Goal: Task Accomplishment & Management: Manage account settings

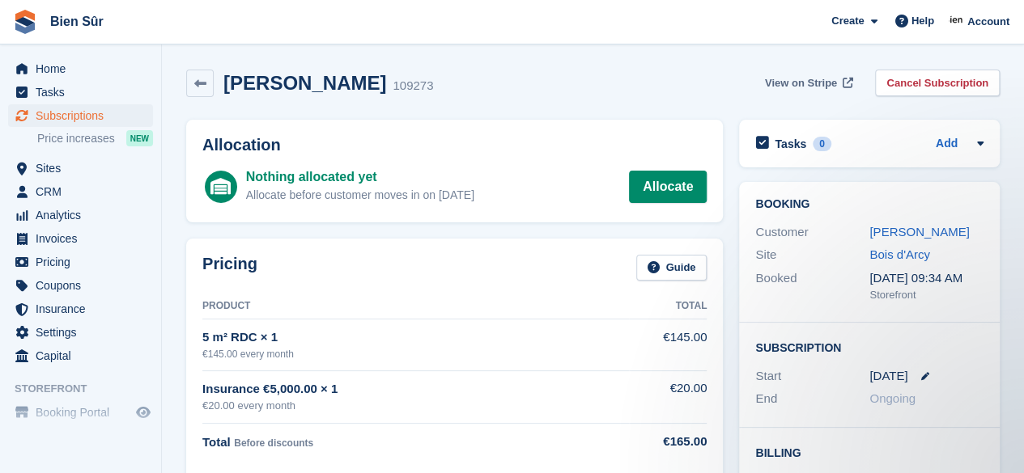
click at [800, 82] on span "View on Stripe" at bounding box center [801, 83] width 72 height 16
click at [887, 229] on link "Ulrich RAMANAMBINTANA" at bounding box center [919, 232] width 100 height 14
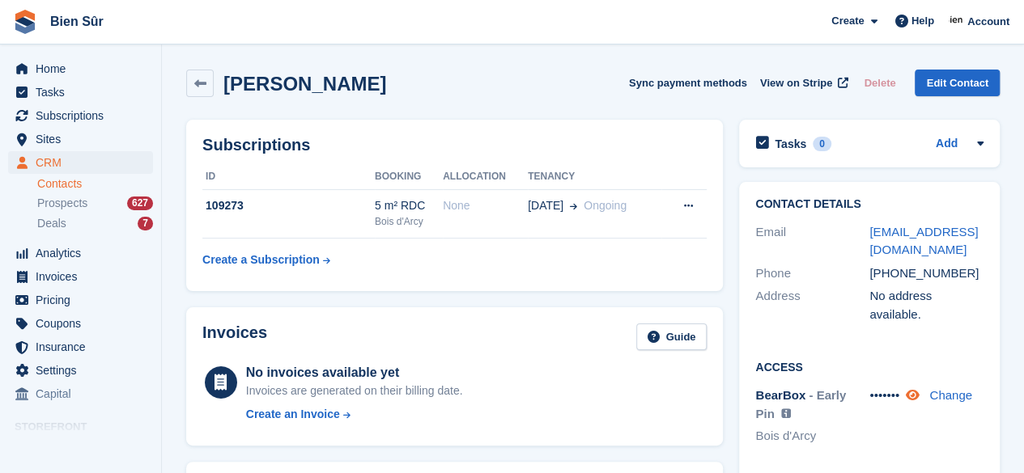
click at [919, 389] on icon at bounding box center [912, 395] width 14 height 12
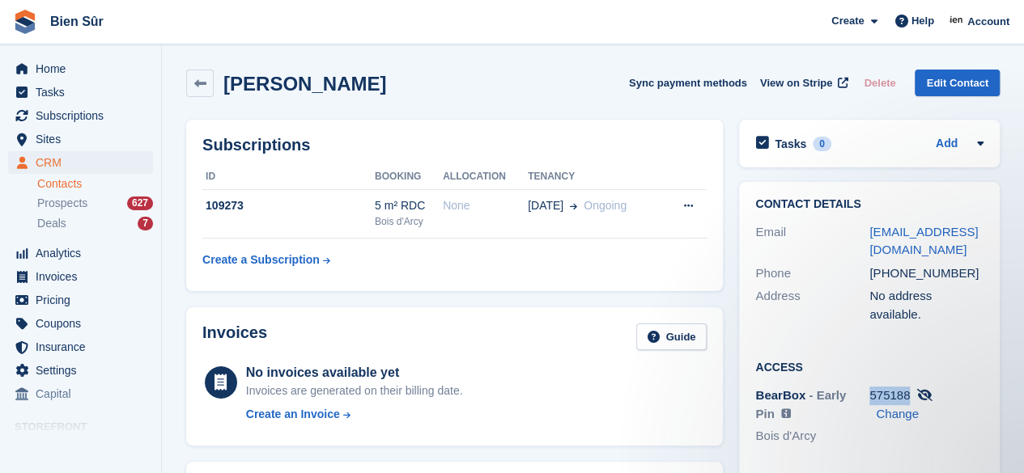
drag, startPoint x: 909, startPoint y: 379, endPoint x: 871, endPoint y: 378, distance: 38.8
click at [871, 387] on div "575188 Change" at bounding box center [926, 405] width 114 height 36
copy span "575188"
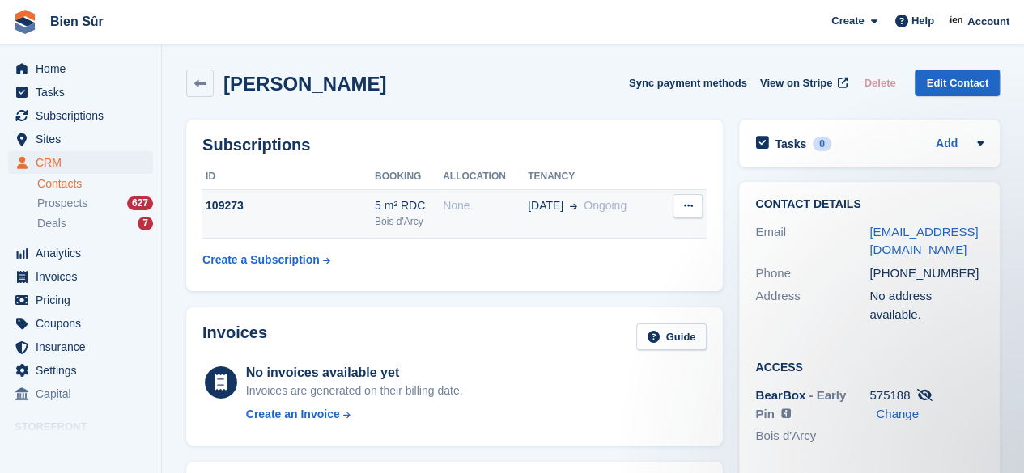
click at [324, 211] on div "109273" at bounding box center [288, 205] width 172 height 17
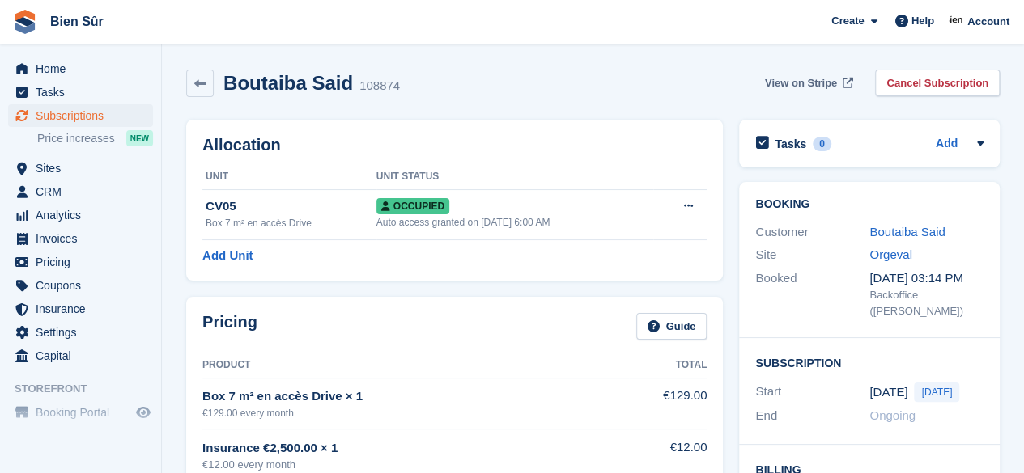
click at [819, 86] on span "View on Stripe" at bounding box center [801, 83] width 72 height 16
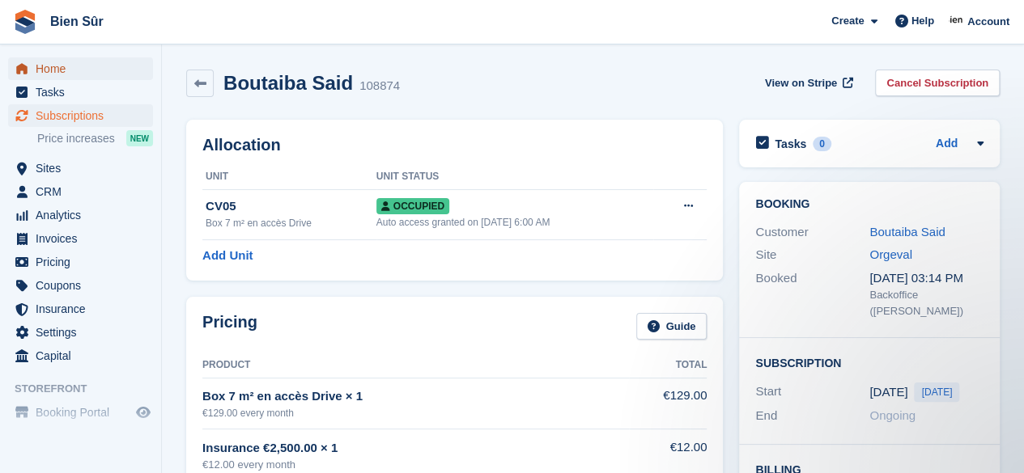
click at [68, 71] on span "Home" at bounding box center [84, 68] width 97 height 23
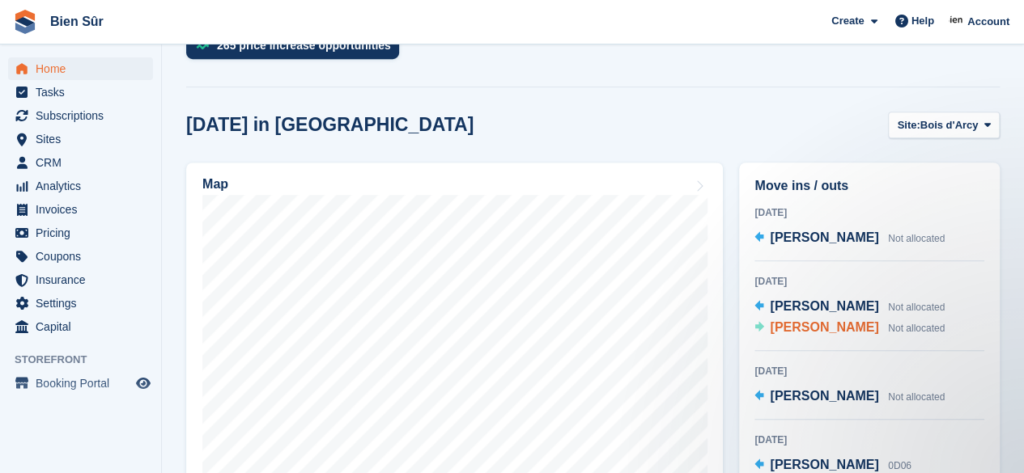
click at [843, 333] on span "[PERSON_NAME]" at bounding box center [824, 327] width 108 height 14
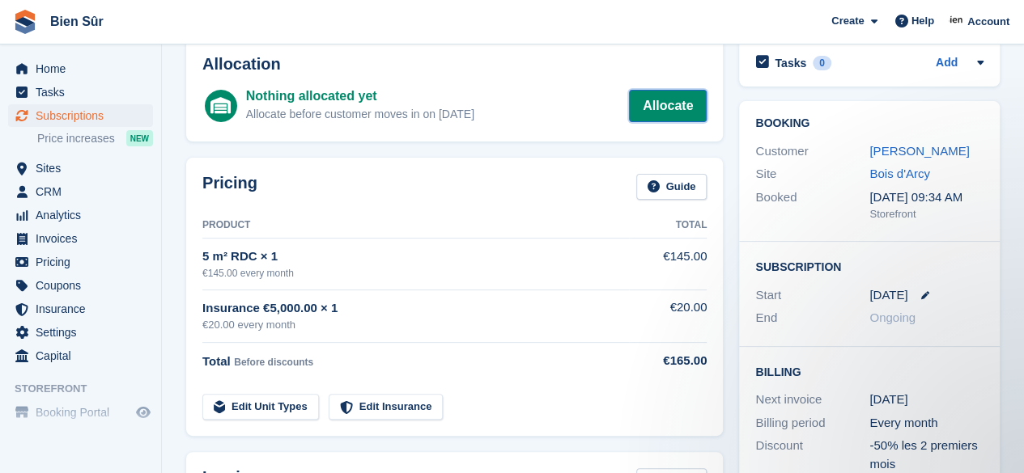
click at [672, 109] on link "Allocate" at bounding box center [668, 106] width 78 height 32
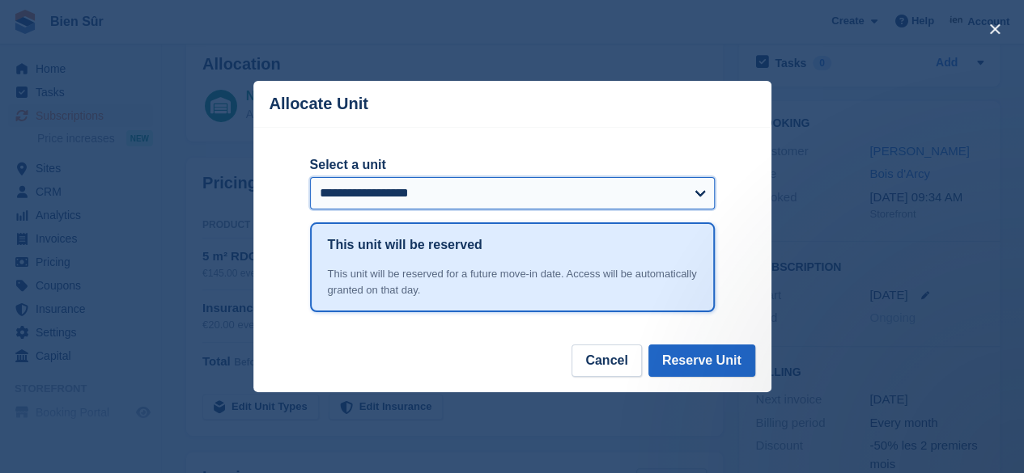
click at [541, 201] on select "**********" at bounding box center [512, 193] width 405 height 32
select select "*****"
click at [310, 179] on select "**********" at bounding box center [512, 193] width 405 height 32
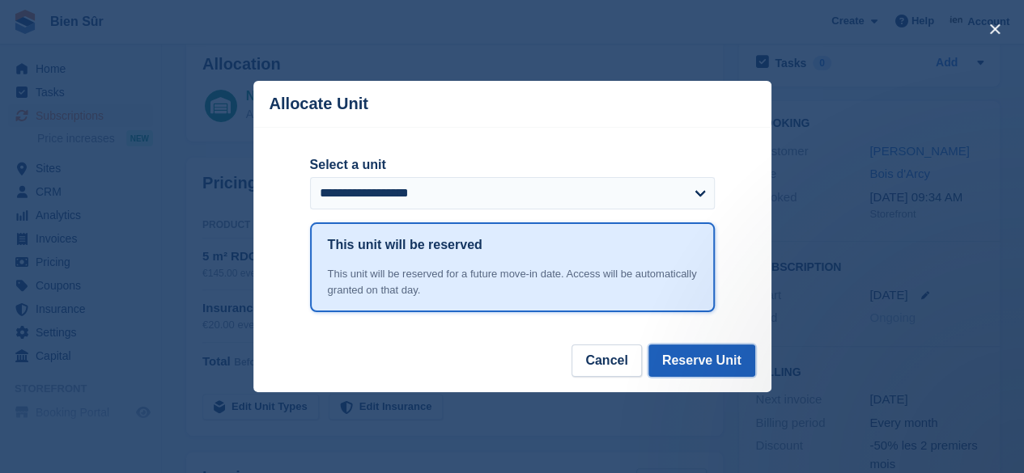
click at [697, 364] on button "Reserve Unit" at bounding box center [701, 361] width 107 height 32
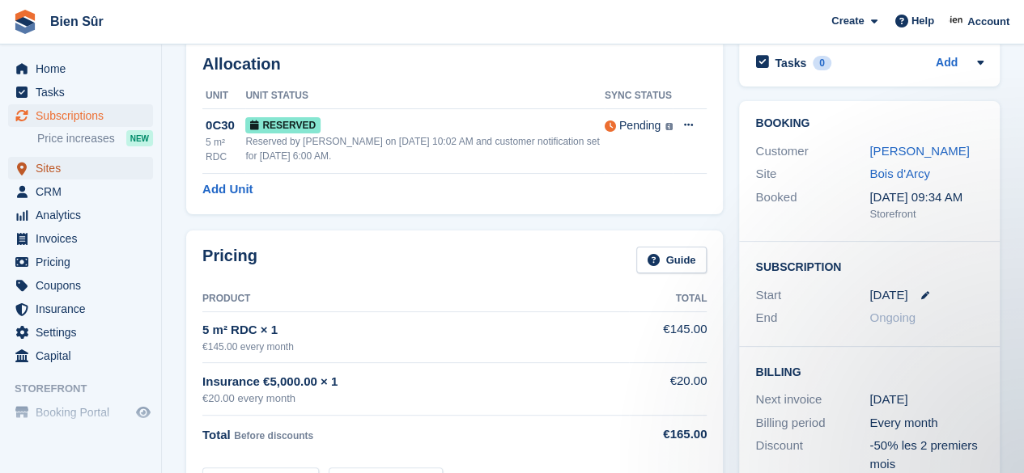
click at [66, 176] on span "Sites" at bounding box center [84, 168] width 97 height 23
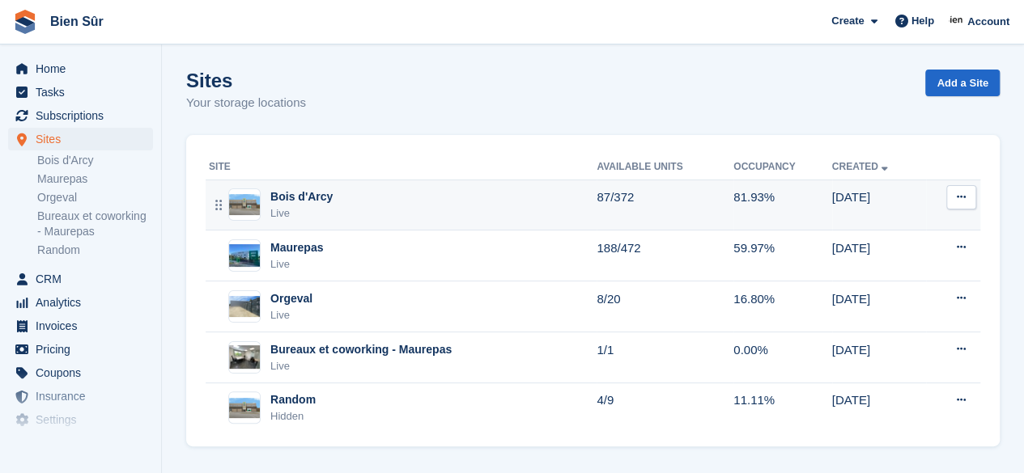
click at [341, 193] on div "Bois d'Arcy Live" at bounding box center [403, 205] width 388 height 33
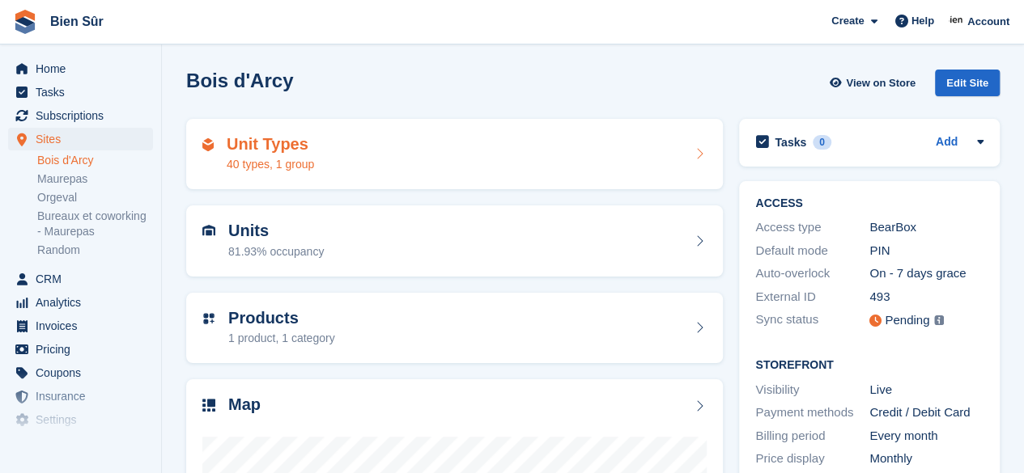
click at [468, 162] on div "Unit Types 40 types, 1 group" at bounding box center [454, 154] width 504 height 39
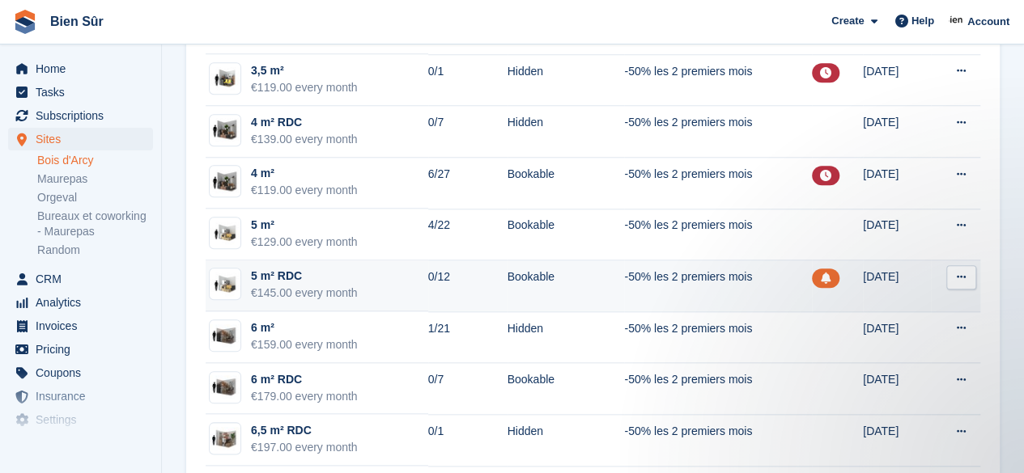
click at [377, 279] on td "5 m² RDC €145.00 every month" at bounding box center [317, 287] width 223 height 52
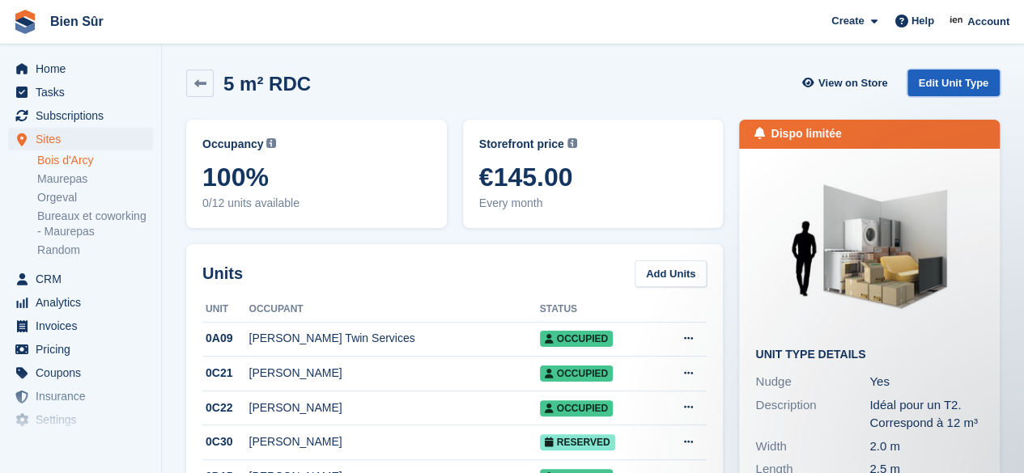
click at [958, 84] on link "Edit Unit Type" at bounding box center [953, 83] width 92 height 27
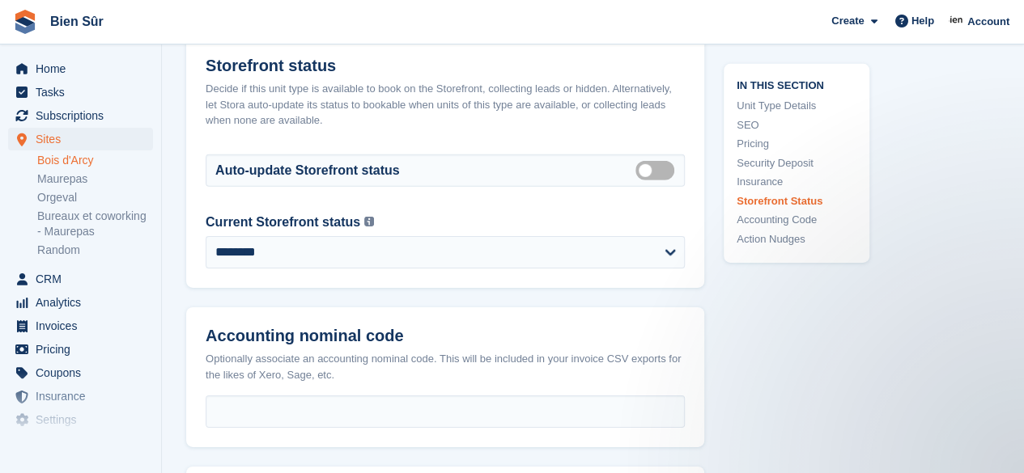
scroll to position [2508, 0]
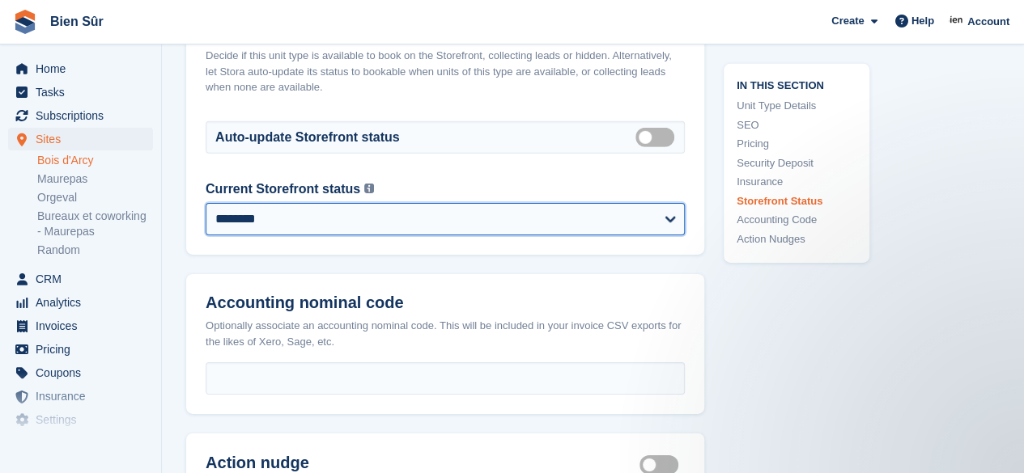
click at [672, 219] on select "**********" at bounding box center [445, 219] width 479 height 32
select select "******"
click at [206, 203] on select "**********" at bounding box center [445, 219] width 479 height 32
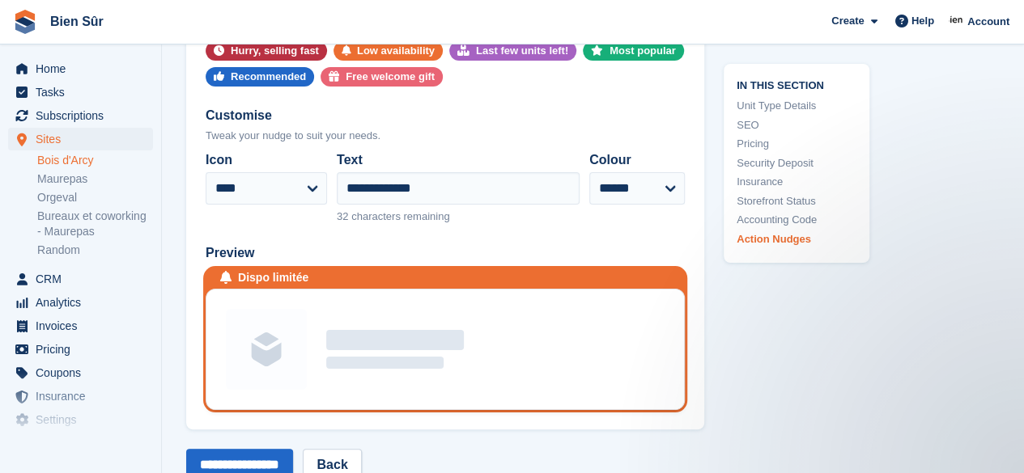
scroll to position [3156, 0]
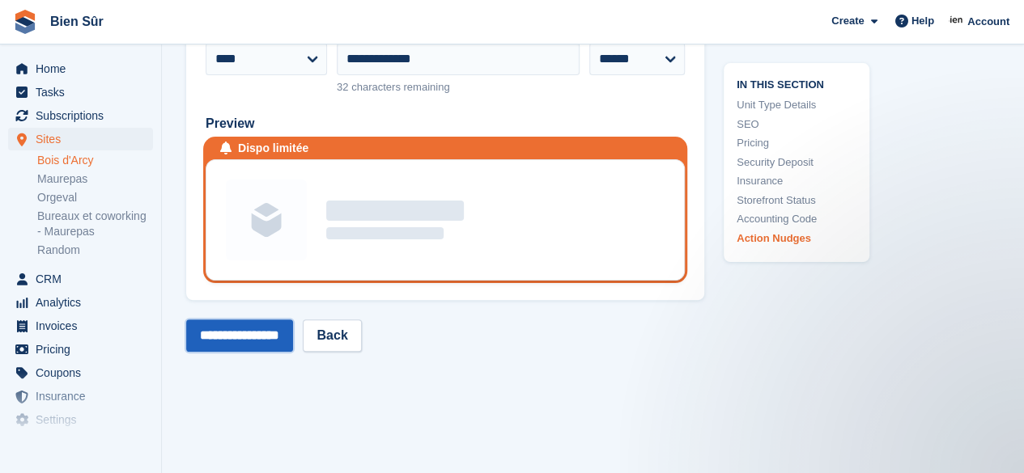
click at [244, 331] on input "**********" at bounding box center [239, 336] width 107 height 32
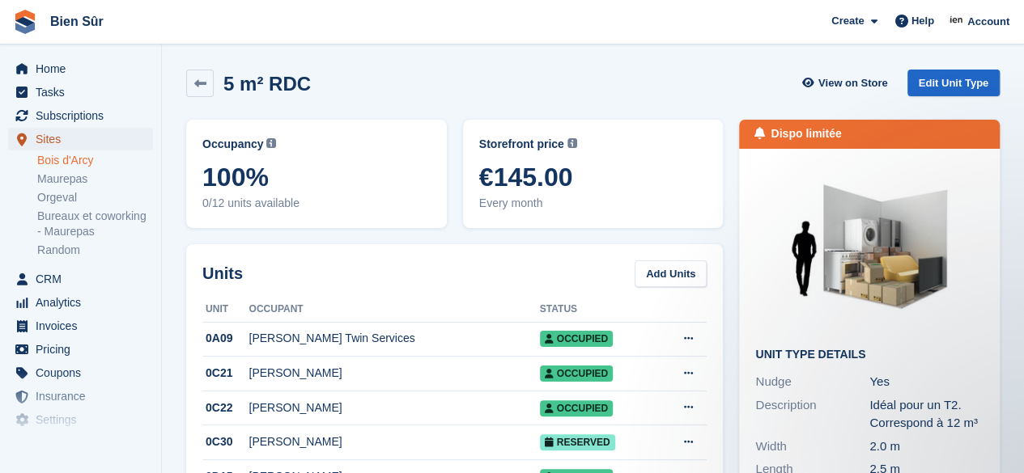
click at [49, 128] on span "Sites" at bounding box center [84, 139] width 97 height 23
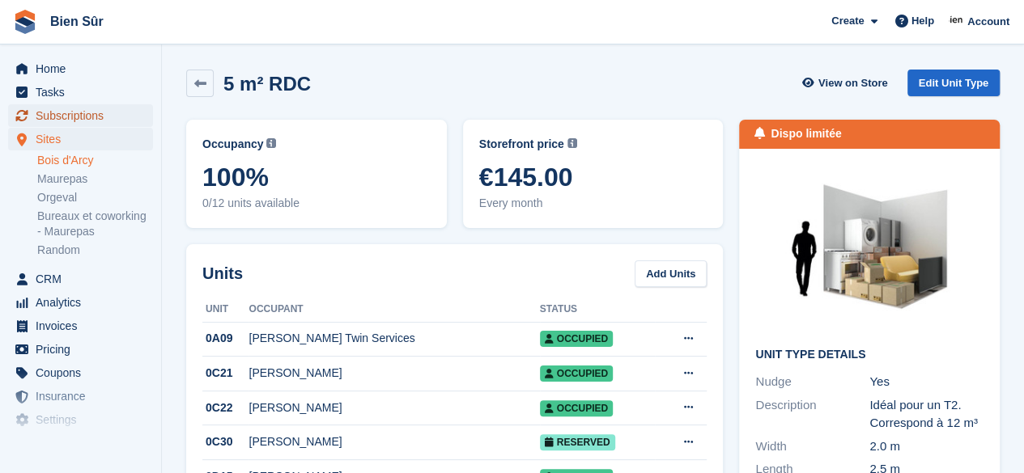
click at [49, 121] on span "Subscriptions" at bounding box center [84, 115] width 97 height 23
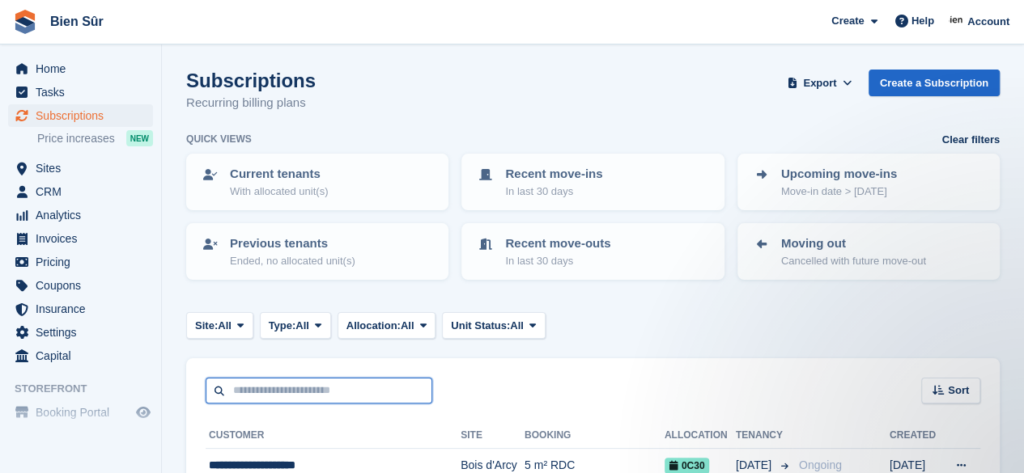
click at [260, 379] on input "text" at bounding box center [319, 391] width 227 height 27
type input "**********"
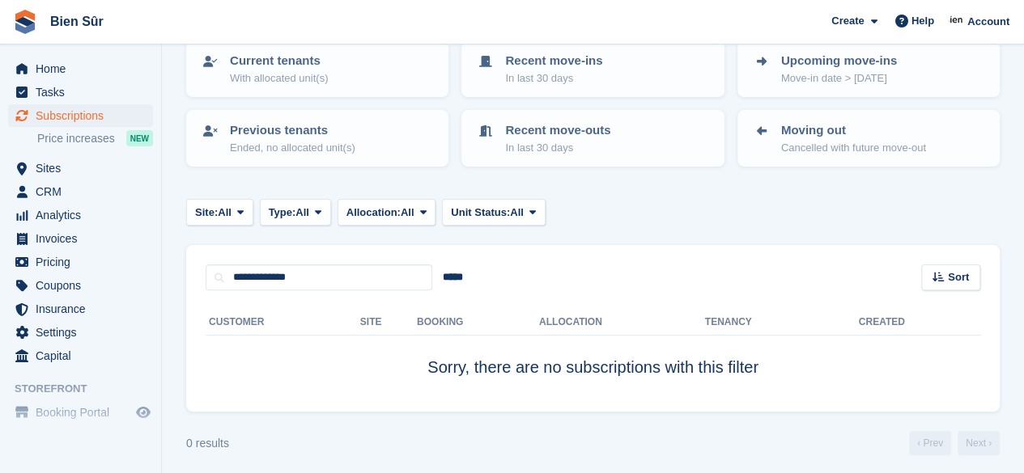
scroll to position [119, 0]
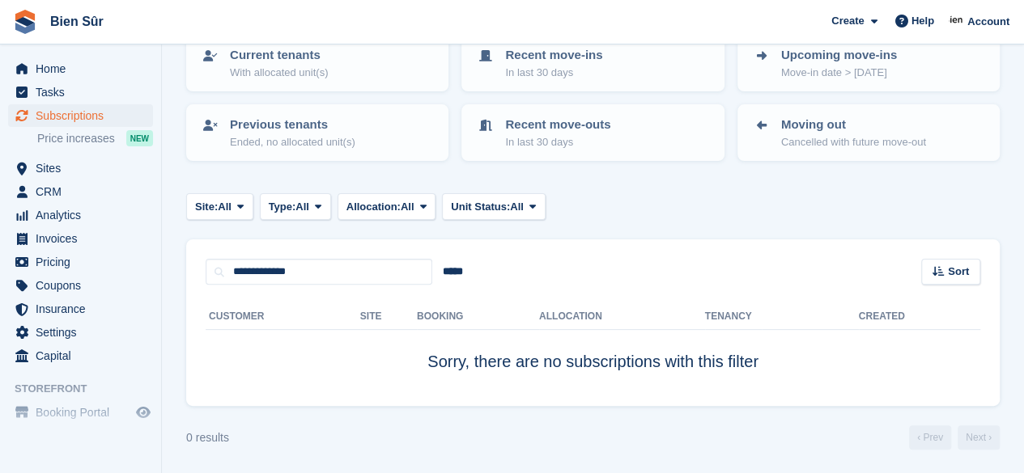
click at [377, 286] on div "Customer Site Booking Allocation Tenancy Created Sorry, there are no subscripti…" at bounding box center [592, 345] width 813 height 121
click at [360, 276] on input "**********" at bounding box center [319, 272] width 227 height 27
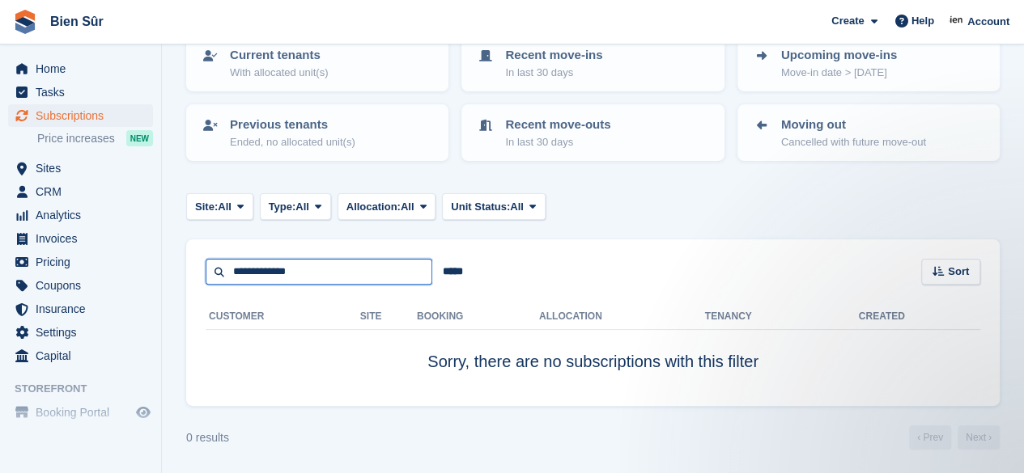
scroll to position [0, 0]
type input "******"
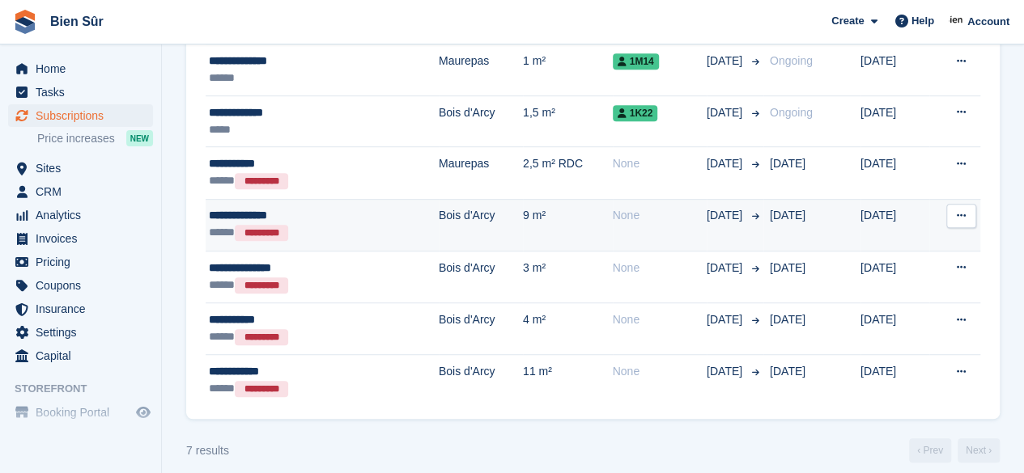
scroll to position [81, 0]
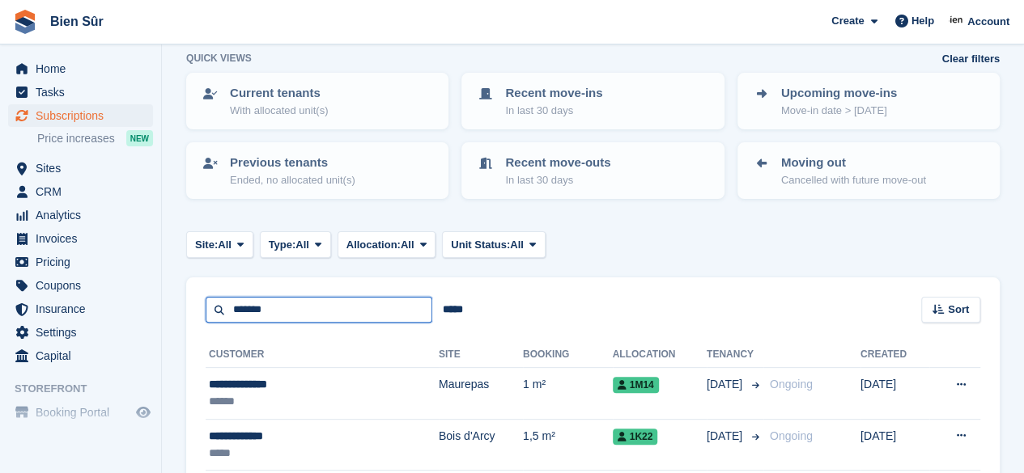
click at [283, 308] on input "******" at bounding box center [319, 310] width 227 height 27
type input "*"
type input "**********"
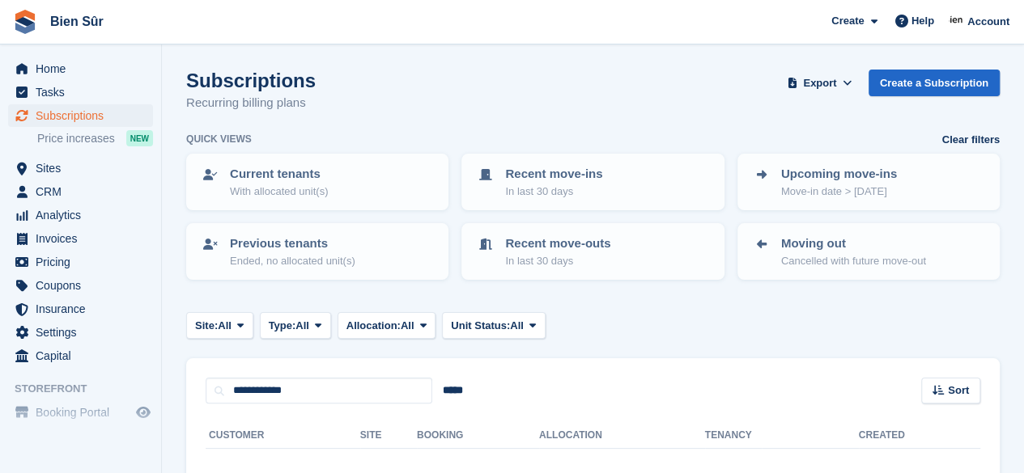
scroll to position [81, 0]
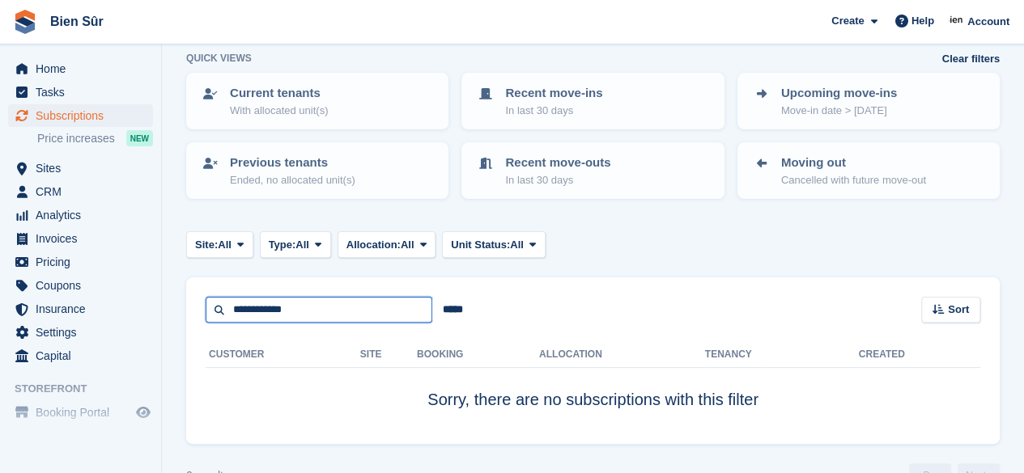
click at [322, 310] on input "**********" at bounding box center [319, 310] width 227 height 27
type input "*"
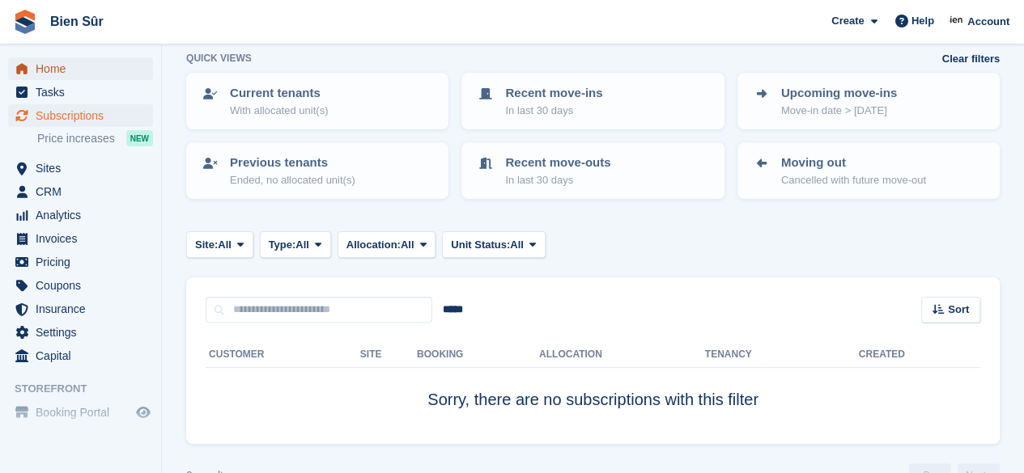
click at [74, 73] on span "Home" at bounding box center [84, 68] width 97 height 23
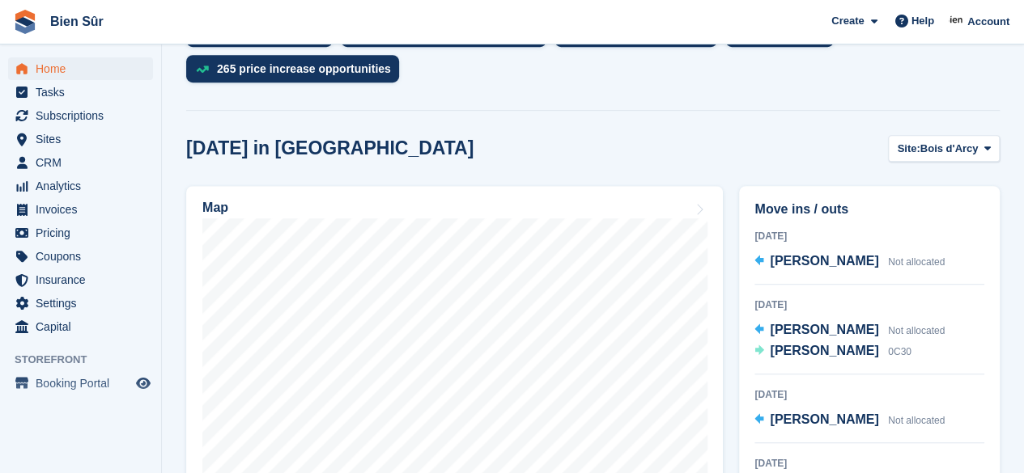
scroll to position [428, 0]
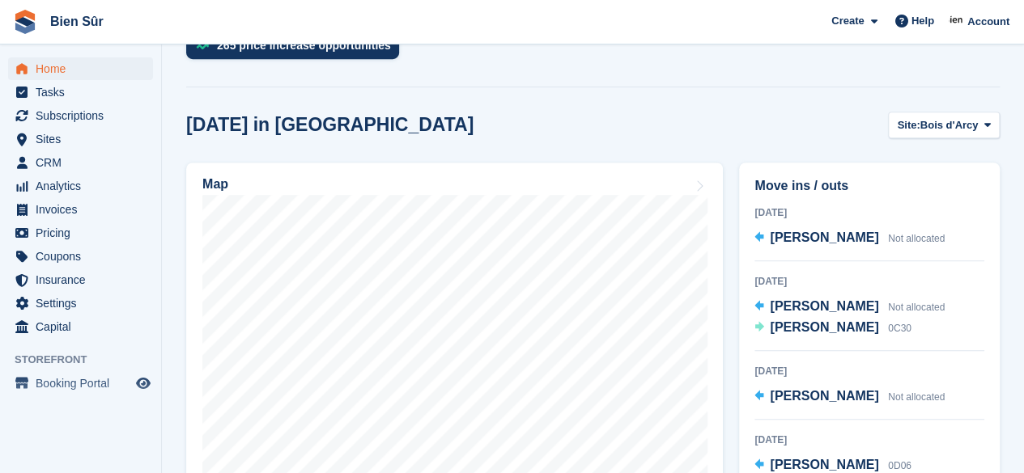
click at [993, 156] on div "Move ins / outs [DATE] [PERSON_NAME] Not allocated [DATE] [PERSON_NAME] Not all…" at bounding box center [869, 373] width 277 height 437
click at [981, 127] on span at bounding box center [987, 124] width 13 height 13
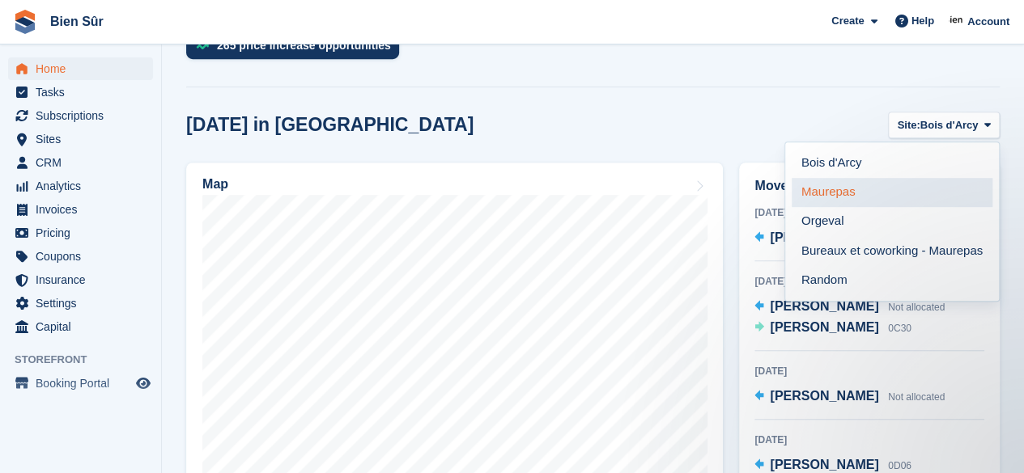
click at [826, 193] on link "Maurepas" at bounding box center [891, 192] width 201 height 29
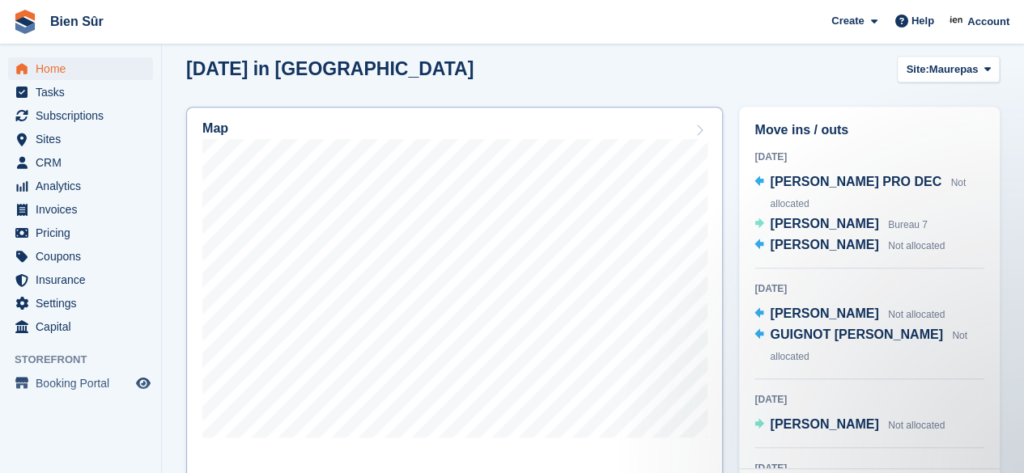
scroll to position [509, 0]
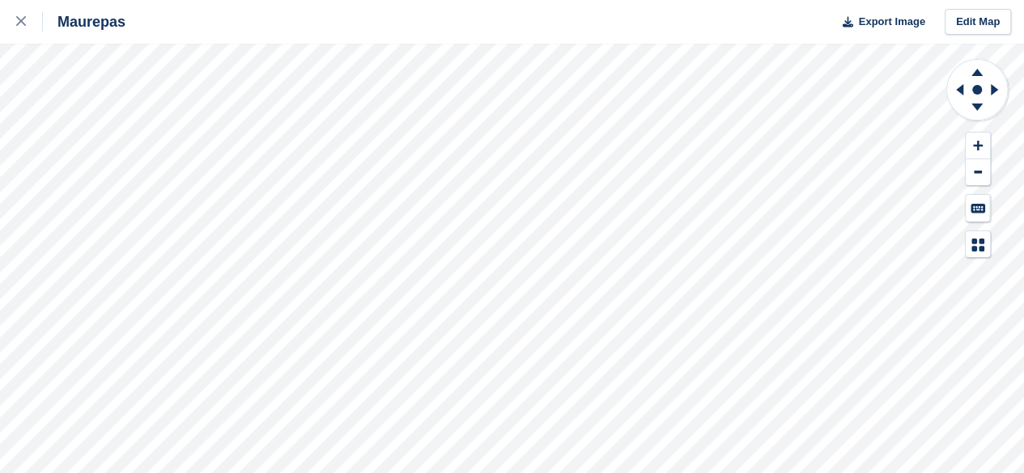
click at [200, 232] on div "Maurepas Export Image Edit Map" at bounding box center [512, 236] width 1024 height 473
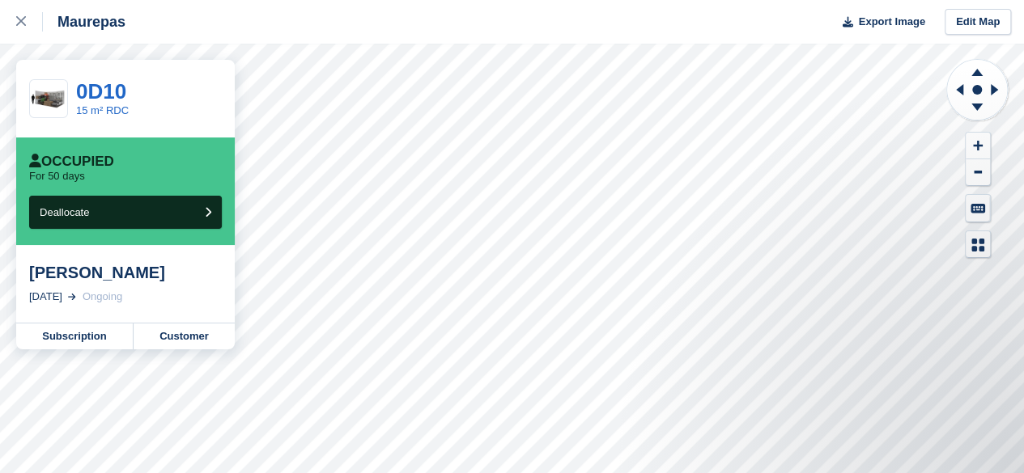
click at [298, 31] on div "Maurepas Export Image Edit Map" at bounding box center [512, 22] width 1024 height 44
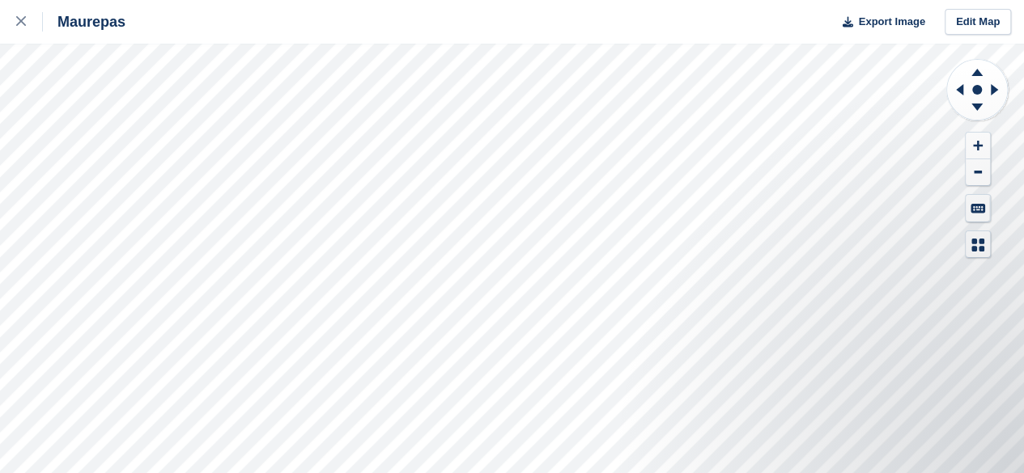
click at [174, 167] on div "Maurepas Export Image Edit Map" at bounding box center [512, 236] width 1024 height 473
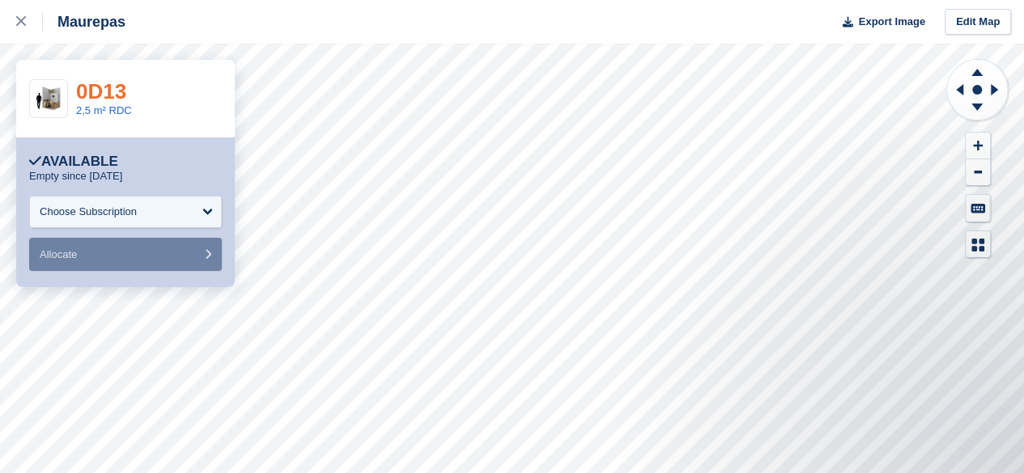
click at [102, 90] on link "0D13" at bounding box center [101, 91] width 50 height 24
click at [108, 94] on link "0D13" at bounding box center [101, 91] width 50 height 24
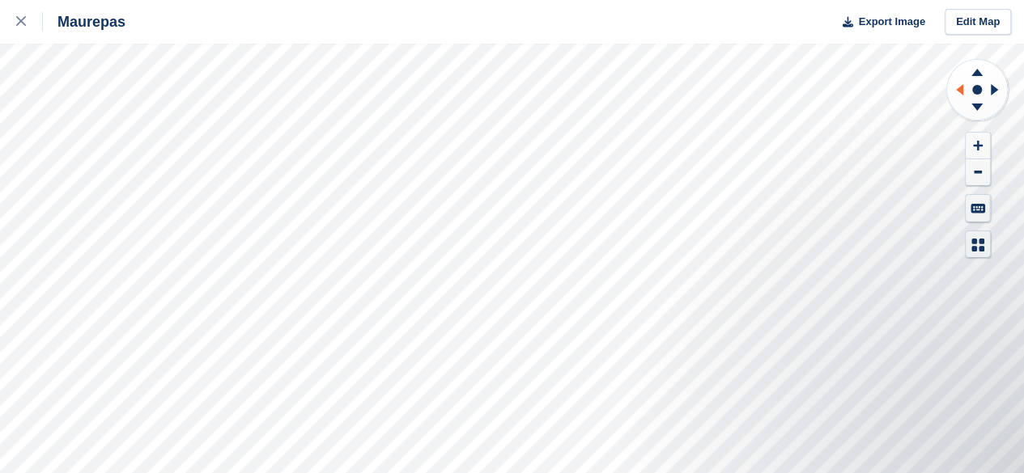
click at [956, 87] on icon at bounding box center [957, 90] width 20 height 42
click at [990, 88] on icon at bounding box center [993, 89] width 7 height 11
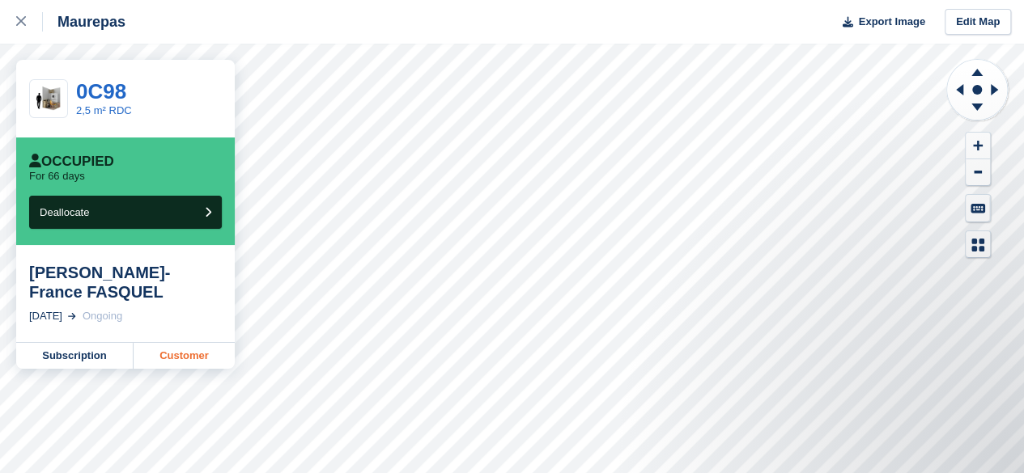
click at [185, 343] on link "Customer" at bounding box center [184, 356] width 101 height 26
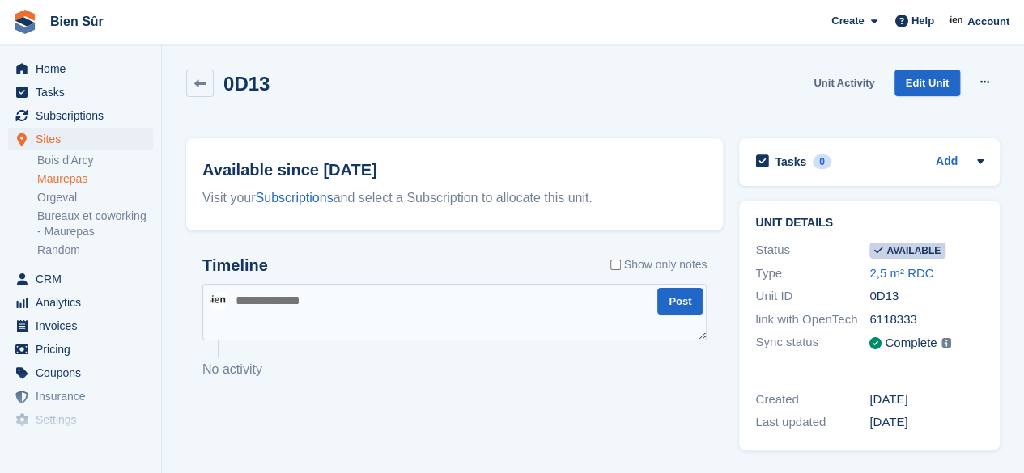
click at [845, 82] on link "Unit Activity" at bounding box center [844, 83] width 74 height 27
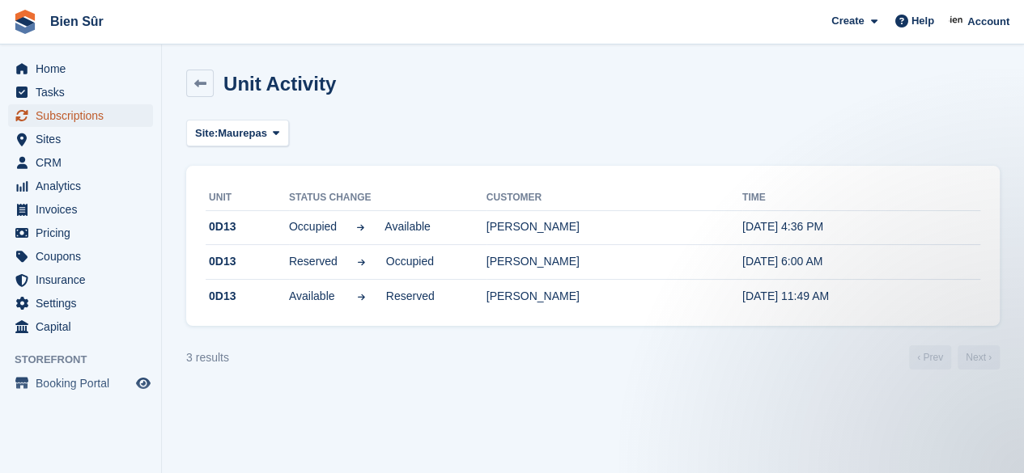
click at [85, 124] on span "Subscriptions" at bounding box center [84, 115] width 97 height 23
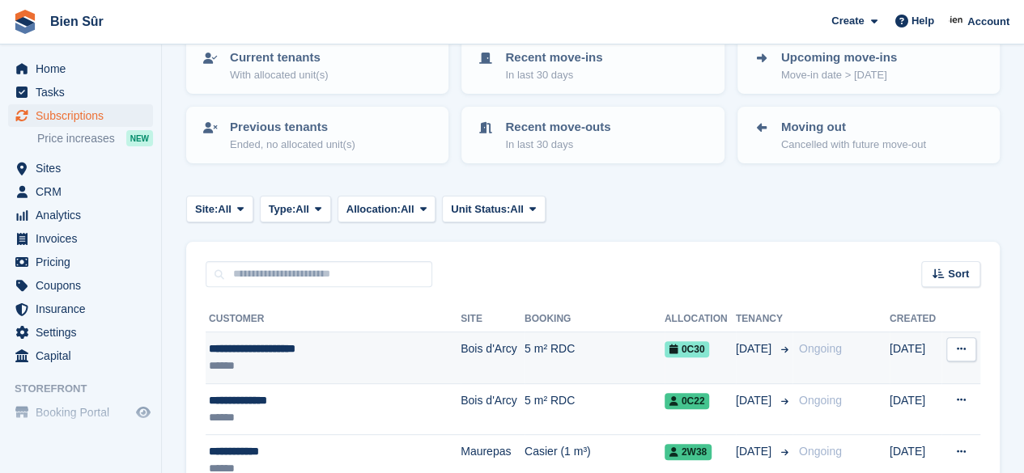
scroll to position [162, 0]
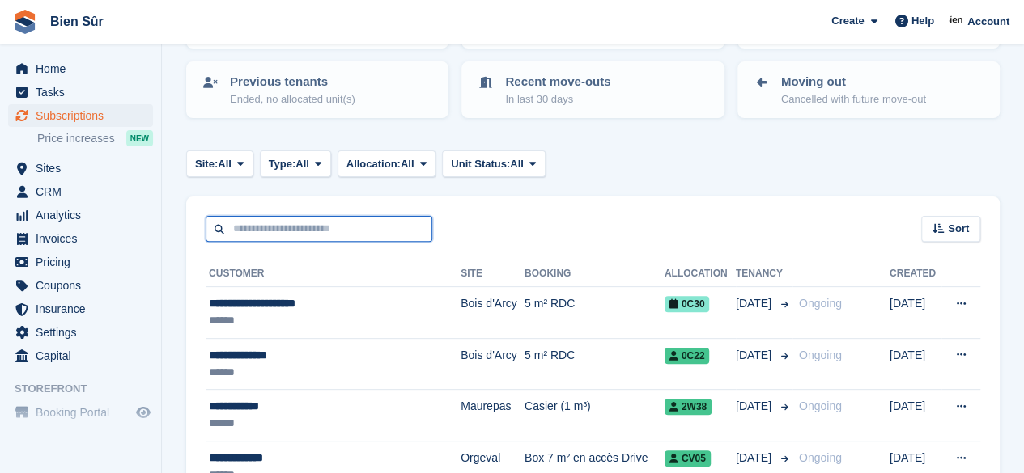
click at [274, 232] on input "text" at bounding box center [319, 229] width 227 height 27
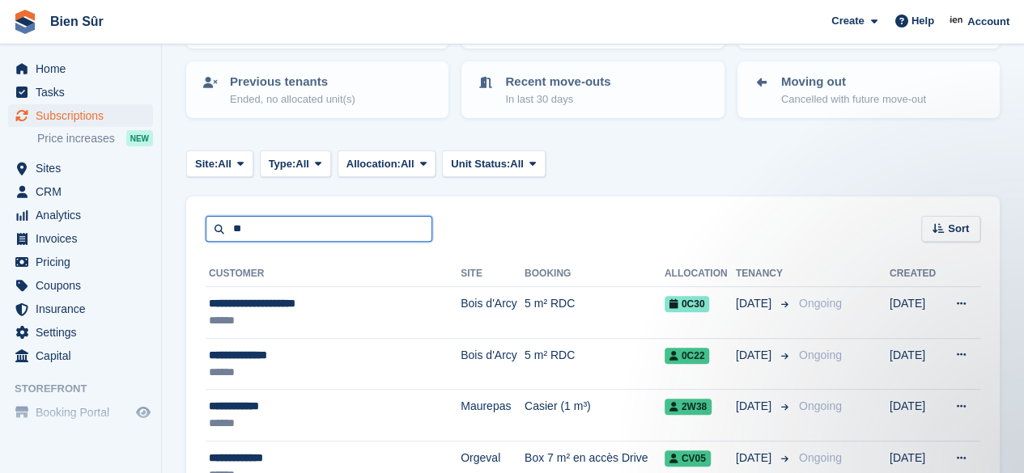
scroll to position [0, 0]
type input "*****"
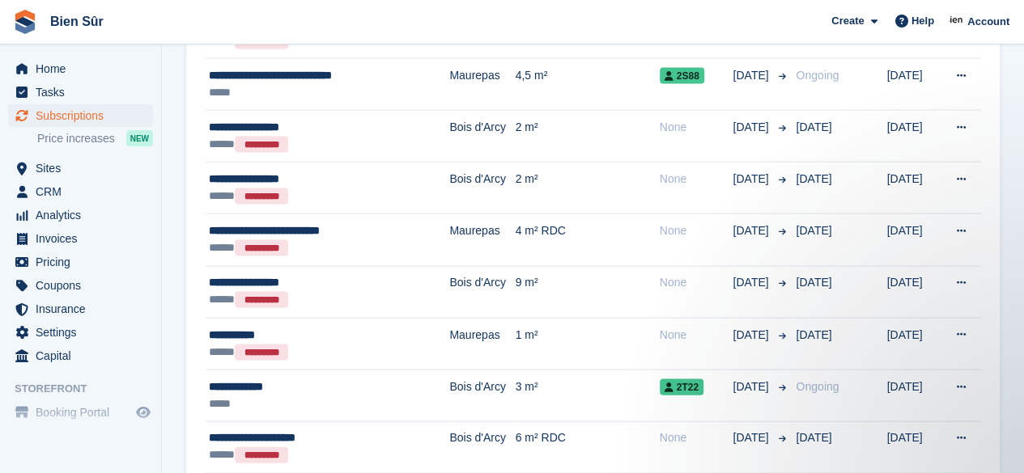
scroll to position [1376, 0]
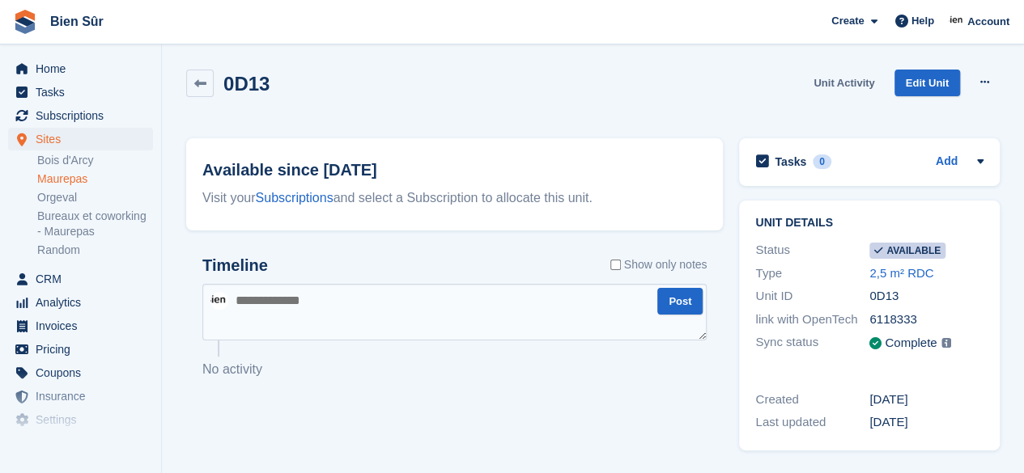
click at [846, 83] on link "Unit Activity" at bounding box center [844, 83] width 74 height 27
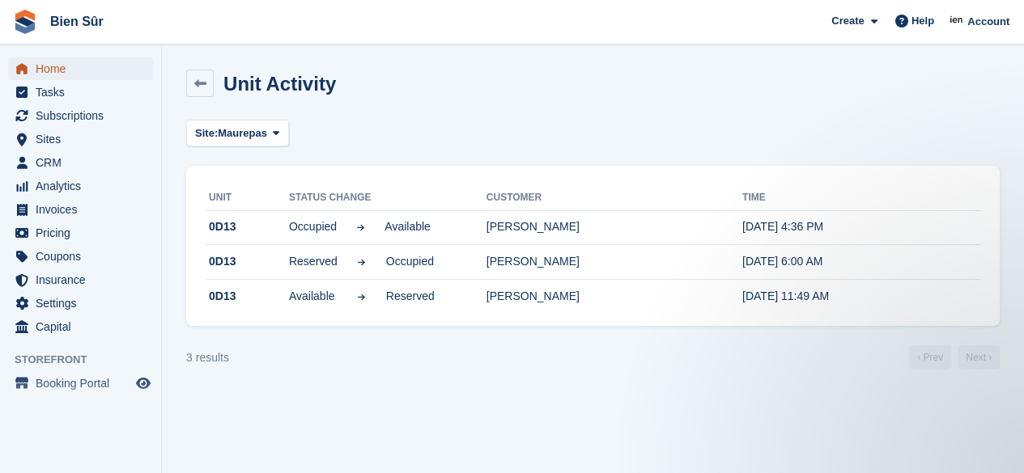
click at [74, 74] on span "Home" at bounding box center [84, 68] width 97 height 23
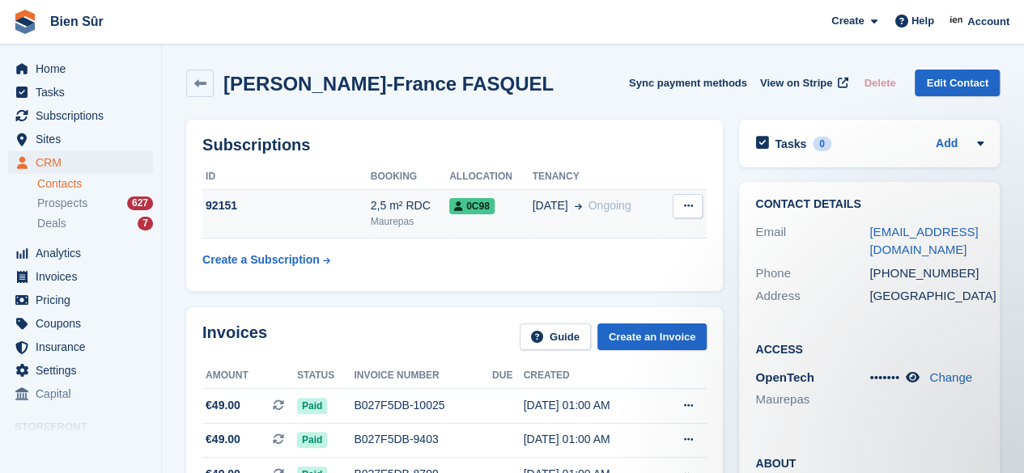
click at [320, 223] on td "92151" at bounding box center [286, 213] width 168 height 49
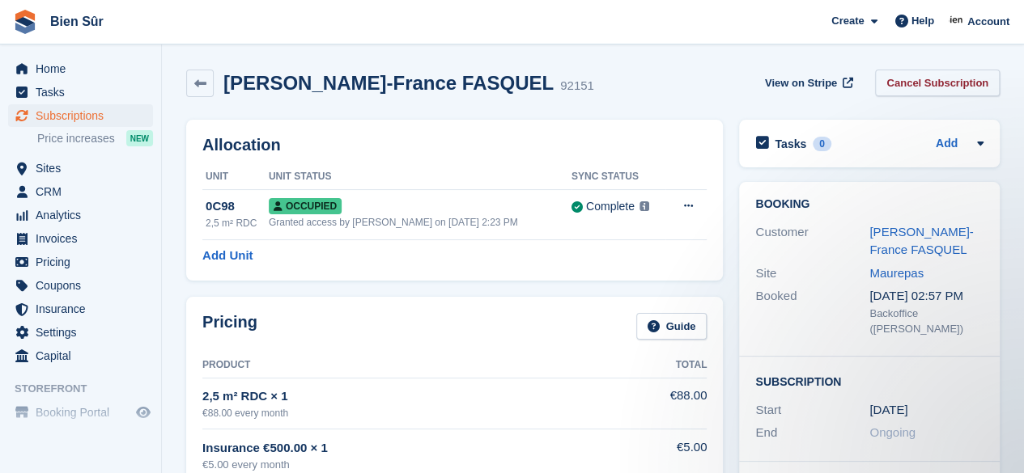
click at [945, 81] on link "Cancel Subscription" at bounding box center [937, 83] width 125 height 27
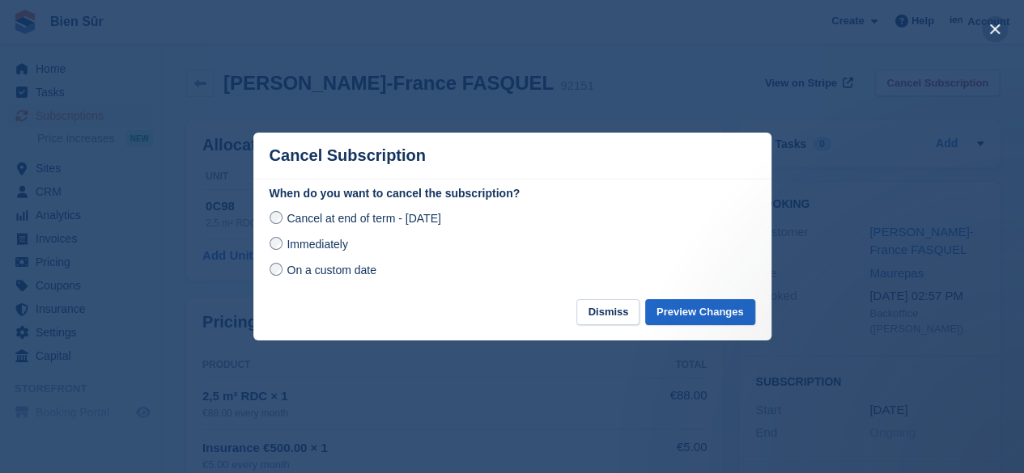
click at [990, 28] on button "close" at bounding box center [995, 29] width 26 height 26
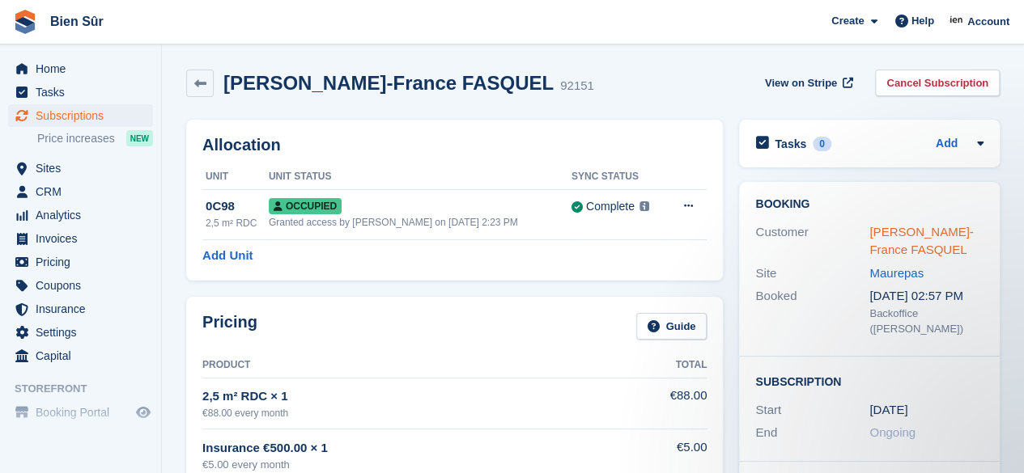
click at [898, 229] on link "[PERSON_NAME]-France FASQUEL" at bounding box center [921, 241] width 104 height 32
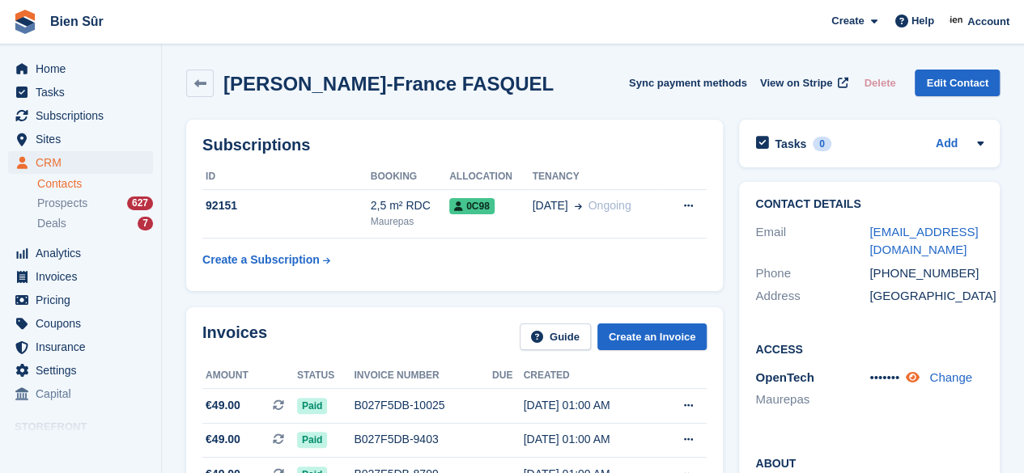
click at [918, 372] on icon at bounding box center [912, 377] width 14 height 12
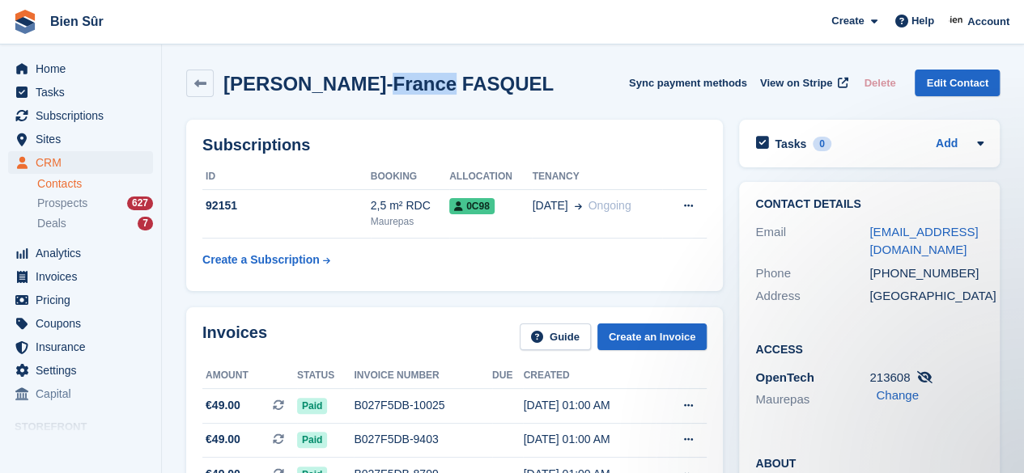
drag, startPoint x: 425, startPoint y: 90, endPoint x: 350, endPoint y: 90, distance: 75.3
click at [350, 90] on div "[PERSON_NAME]-France FASQUEL Sync payment methods View on Stripe Delete Edit Co…" at bounding box center [592, 84] width 813 height 28
click at [349, 90] on h2 "[PERSON_NAME]-France FASQUEL" at bounding box center [388, 84] width 330 height 22
drag, startPoint x: 439, startPoint y: 89, endPoint x: 346, endPoint y: 87, distance: 92.3
click at [346, 87] on div "[PERSON_NAME]-France FASQUEL Sync payment methods View on Stripe Delete Edit Co…" at bounding box center [592, 84] width 813 height 28
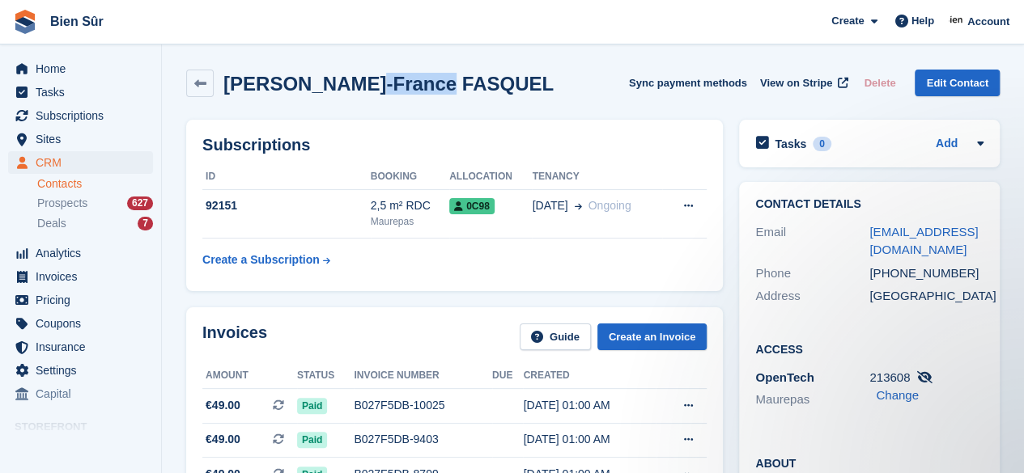
copy h2 "FASQUEL"
